Goal: Task Accomplishment & Management: Manage account settings

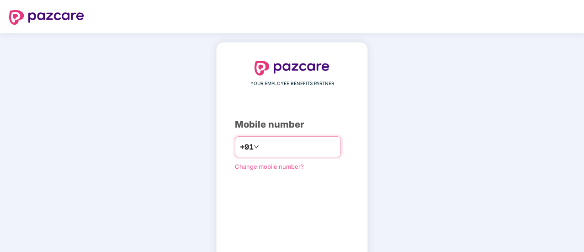
click at [299, 142] on input "number" at bounding box center [298, 146] width 75 height 15
type input "**********"
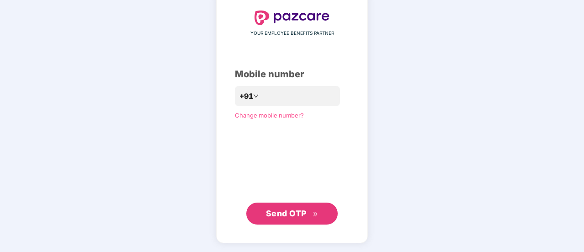
click at [311, 218] on span "Send OTP" at bounding box center [292, 213] width 53 height 13
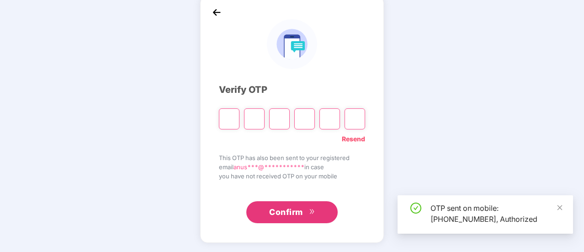
scroll to position [46, 0]
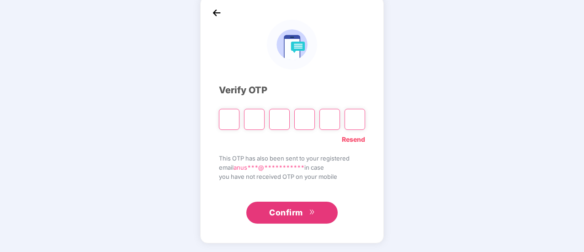
type input "*"
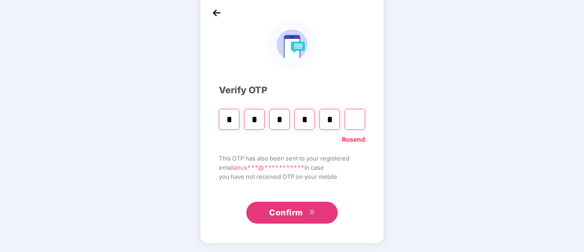
type input "*"
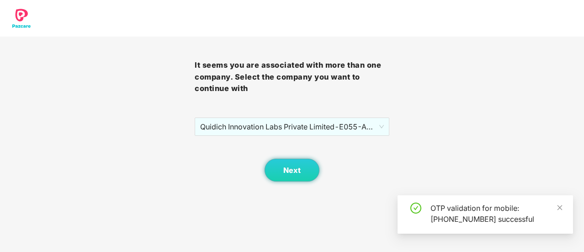
scroll to position [0, 0]
click at [300, 176] on button "Next" at bounding box center [291, 169] width 55 height 23
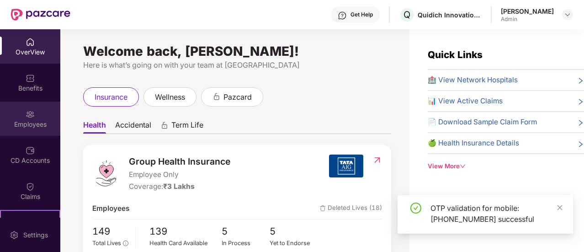
click at [29, 120] on div "Employees" at bounding box center [30, 124] width 60 height 9
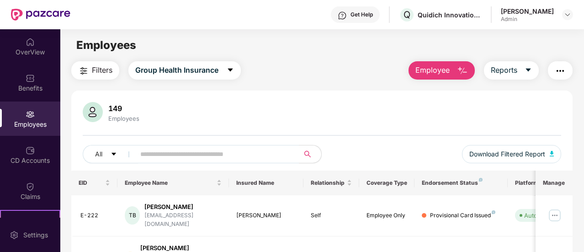
click at [448, 71] on span "Employee" at bounding box center [432, 69] width 34 height 11
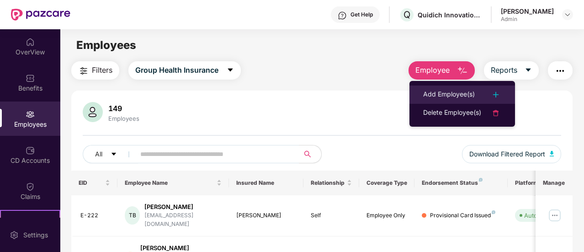
click at [448, 93] on div "Add Employee(s)" at bounding box center [449, 94] width 52 height 11
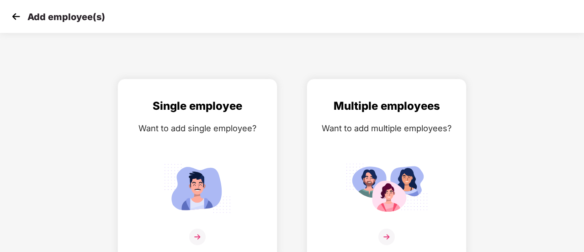
click at [11, 16] on img at bounding box center [16, 17] width 14 height 14
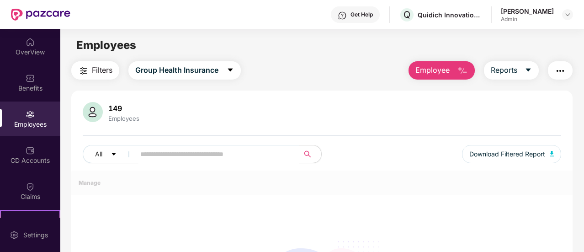
click at [435, 68] on span "Employee" at bounding box center [432, 69] width 34 height 11
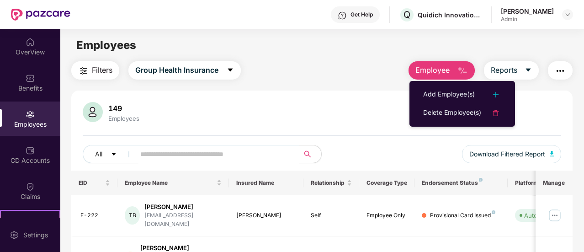
click at [163, 155] on input "text" at bounding box center [213, 154] width 147 height 14
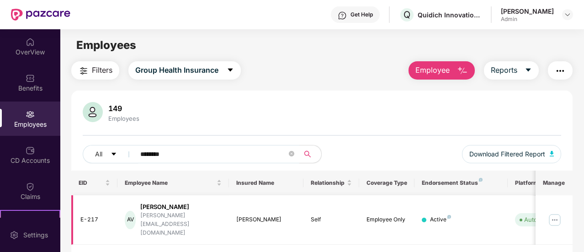
type input "********"
click at [558, 214] on img at bounding box center [554, 219] width 15 height 15
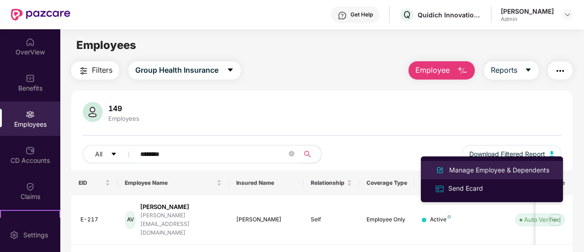
click at [501, 169] on div "Manage Employee & Dependents" at bounding box center [499, 170] width 104 height 10
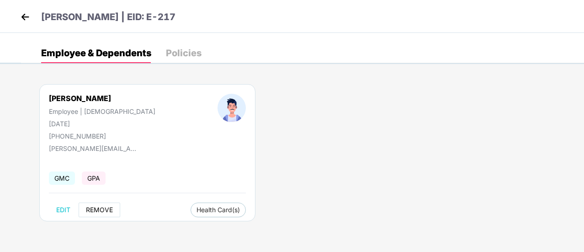
click at [90, 210] on span "REMOVE" at bounding box center [99, 209] width 27 height 7
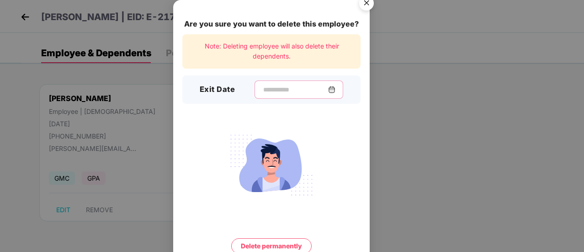
click at [262, 89] on input at bounding box center [295, 90] width 66 height 10
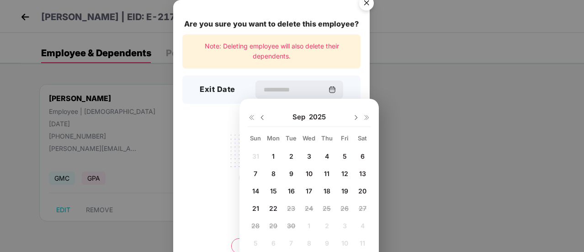
click at [323, 190] on span "18" at bounding box center [326, 191] width 7 height 8
type input "**********"
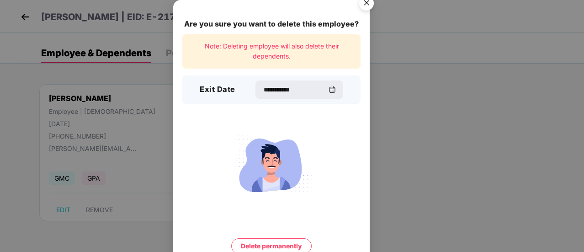
click at [279, 242] on button "Delete permanently" at bounding box center [271, 246] width 80 height 16
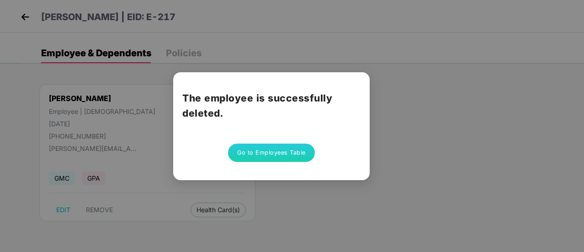
click at [272, 153] on button "Go to Employees Table" at bounding box center [271, 152] width 87 height 18
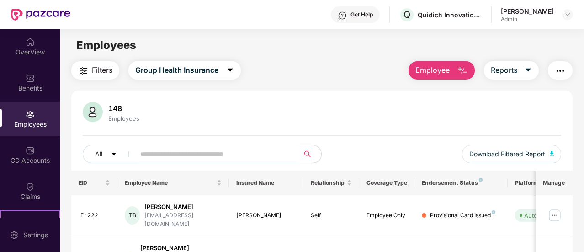
click at [212, 153] on input "text" at bounding box center [213, 154] width 147 height 14
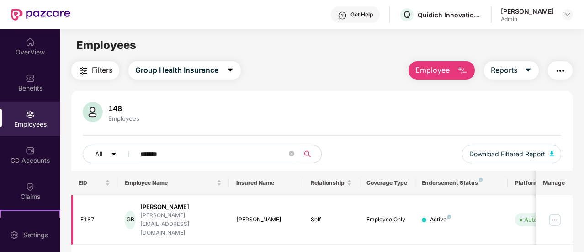
type input "*******"
click at [563, 210] on td at bounding box center [553, 220] width 37 height 50
click at [554, 213] on img at bounding box center [554, 219] width 15 height 15
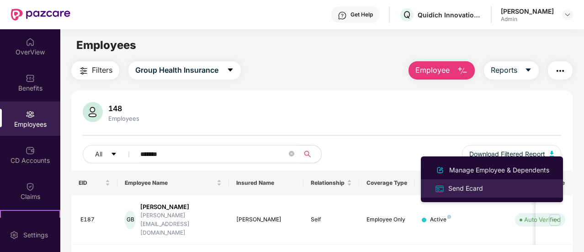
click at [499, 190] on div "Send Ecard" at bounding box center [491, 188] width 118 height 11
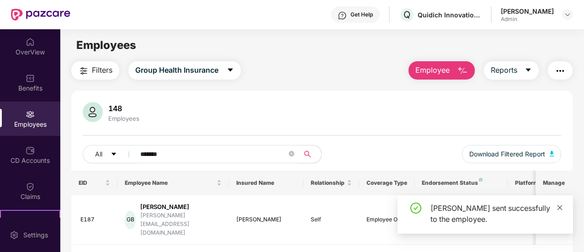
click at [559, 209] on icon "close" at bounding box center [559, 207] width 6 height 6
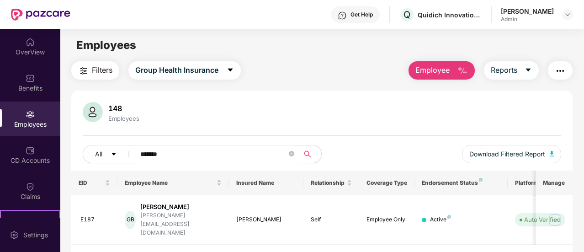
click at [559, 212] on img at bounding box center [554, 219] width 15 height 15
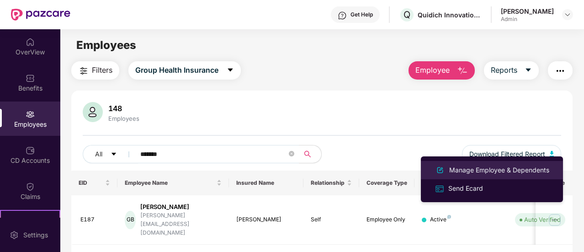
click at [520, 170] on div "Manage Employee & Dependents" at bounding box center [499, 170] width 104 height 10
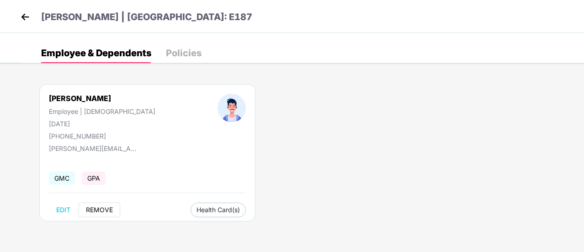
click at [109, 208] on span "REMOVE" at bounding box center [99, 209] width 27 height 7
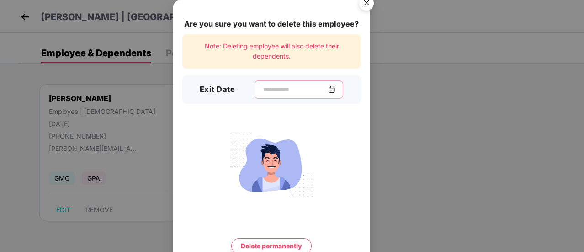
click at [262, 90] on input at bounding box center [295, 90] width 66 height 10
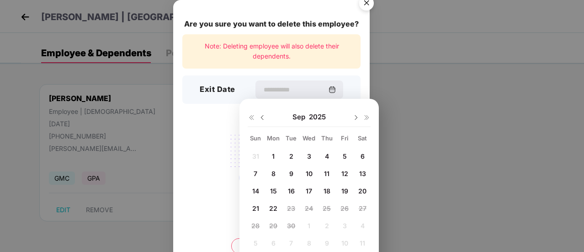
click at [350, 190] on div "19" at bounding box center [344, 191] width 14 height 14
type input "**********"
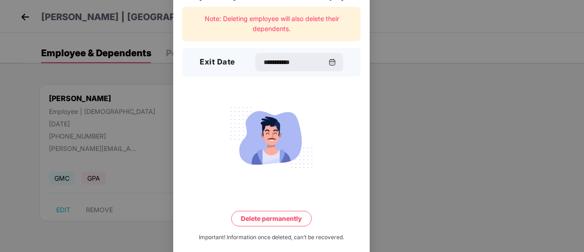
scroll to position [39, 0]
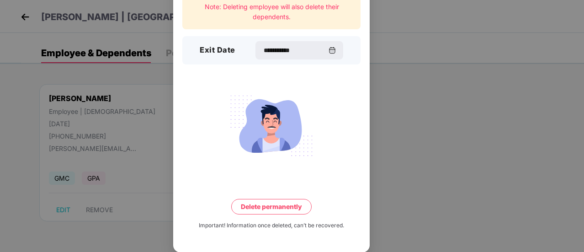
click at [269, 202] on button "Delete permanently" at bounding box center [271, 207] width 80 height 16
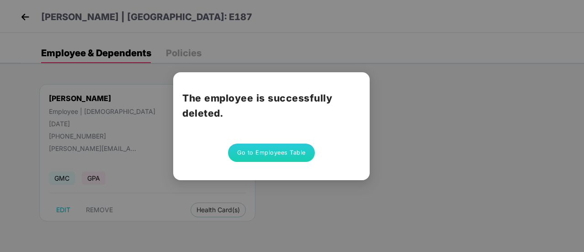
scroll to position [0, 0]
click at [279, 153] on button "Go to Employees Table" at bounding box center [271, 152] width 87 height 18
